Goal: Use online tool/utility: Utilize a website feature to perform a specific function

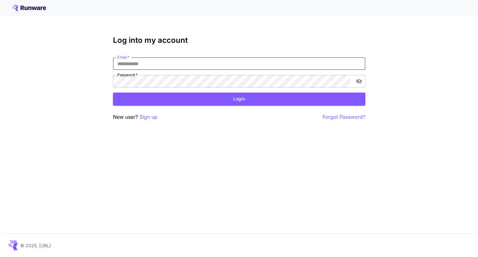
click at [279, 63] on input "Email   *" at bounding box center [239, 63] width 252 height 13
click at [197, 63] on input "Email   *" at bounding box center [239, 63] width 252 height 13
type input "**********"
click at [183, 103] on button "Login" at bounding box center [239, 99] width 252 height 13
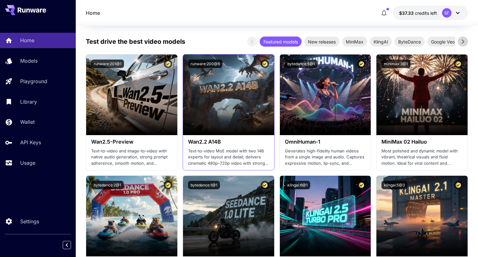
scroll to position [123, 0]
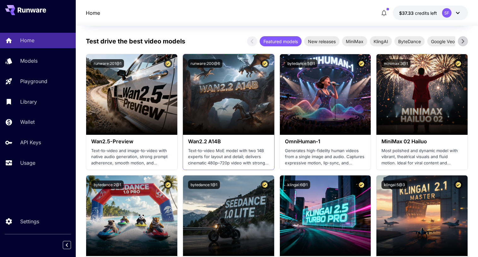
click at [247, 137] on div "Wan2.2 A14B Text-to-video MoE model with two 14B experts for layout and detail;…" at bounding box center [228, 152] width 91 height 35
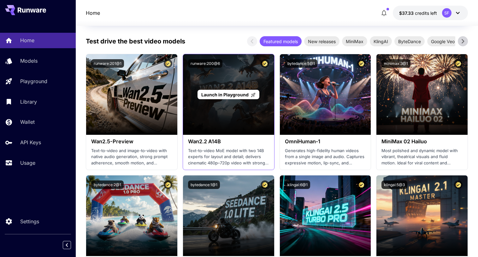
click at [222, 93] on span "Launch in Playground" at bounding box center [224, 94] width 47 height 5
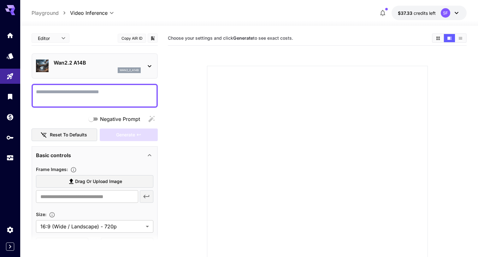
click at [116, 92] on textarea "Negative Prompt" at bounding box center [94, 95] width 117 height 15
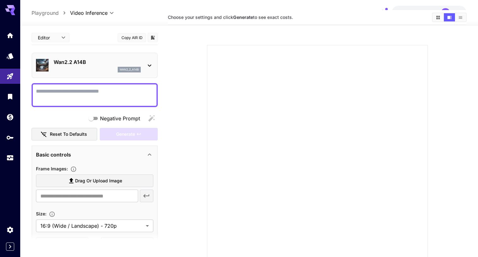
click at [110, 99] on textarea "Negative Prompt" at bounding box center [94, 95] width 117 height 15
type textarea "**********"
click at [115, 132] on div "Generate" at bounding box center [129, 134] width 58 height 13
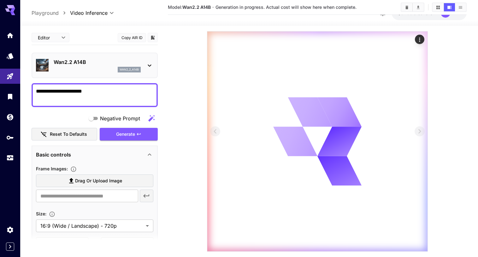
scroll to position [86, 0]
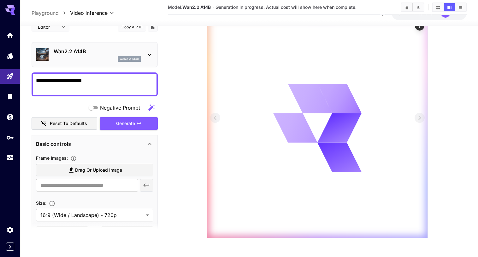
type input "**********"
type input "***"
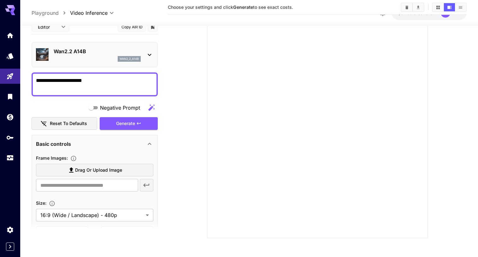
scroll to position [0, 0]
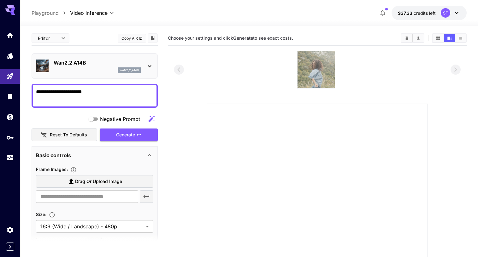
click at [309, 76] on img at bounding box center [315, 69] width 37 height 37
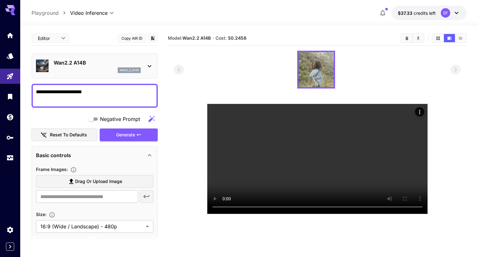
click at [40, 15] on p "Playground" at bounding box center [45, 13] width 27 height 8
type input "**********"
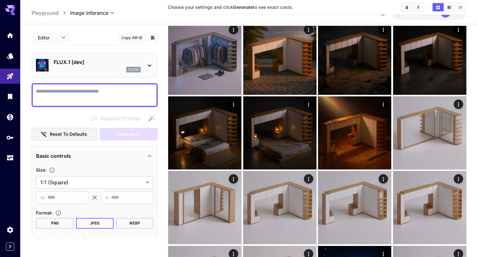
scroll to position [1226, 0]
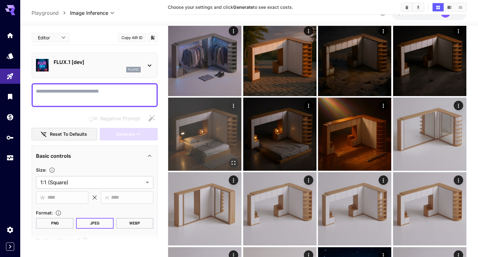
click at [234, 163] on icon "Open in fullscreen" at bounding box center [234, 163] width 6 height 6
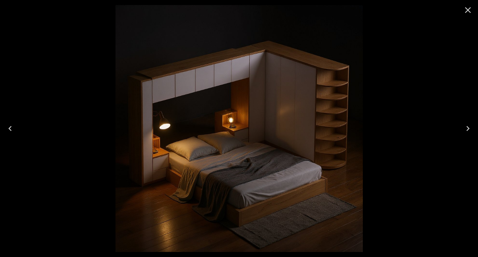
click at [464, 10] on icon "Close" at bounding box center [468, 10] width 10 height 10
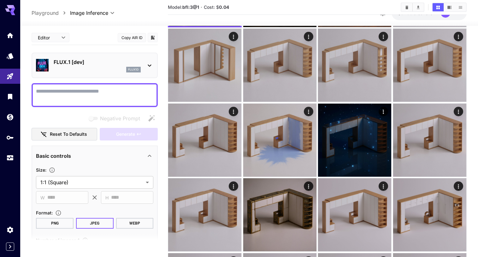
scroll to position [1371, 0]
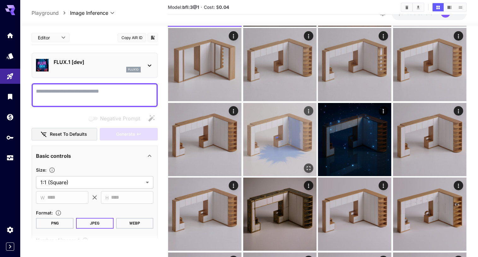
click at [286, 151] on img at bounding box center [279, 139] width 73 height 73
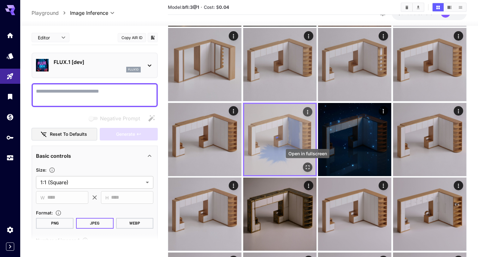
click at [307, 168] on icon "Open in fullscreen" at bounding box center [307, 167] width 6 height 6
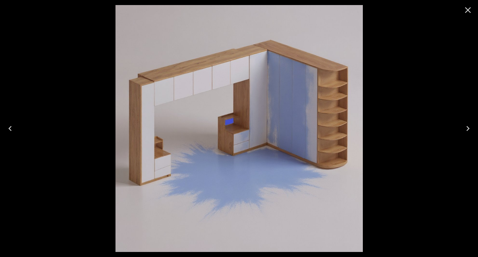
click at [467, 9] on icon "Close" at bounding box center [468, 10] width 10 height 10
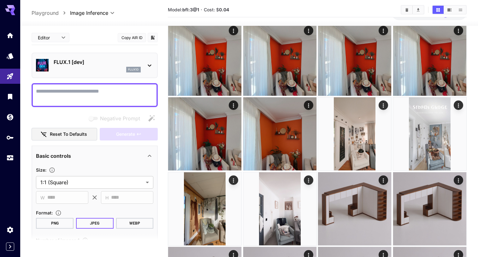
scroll to position [0, 0]
